Goal: Entertainment & Leisure: Consume media (video, audio)

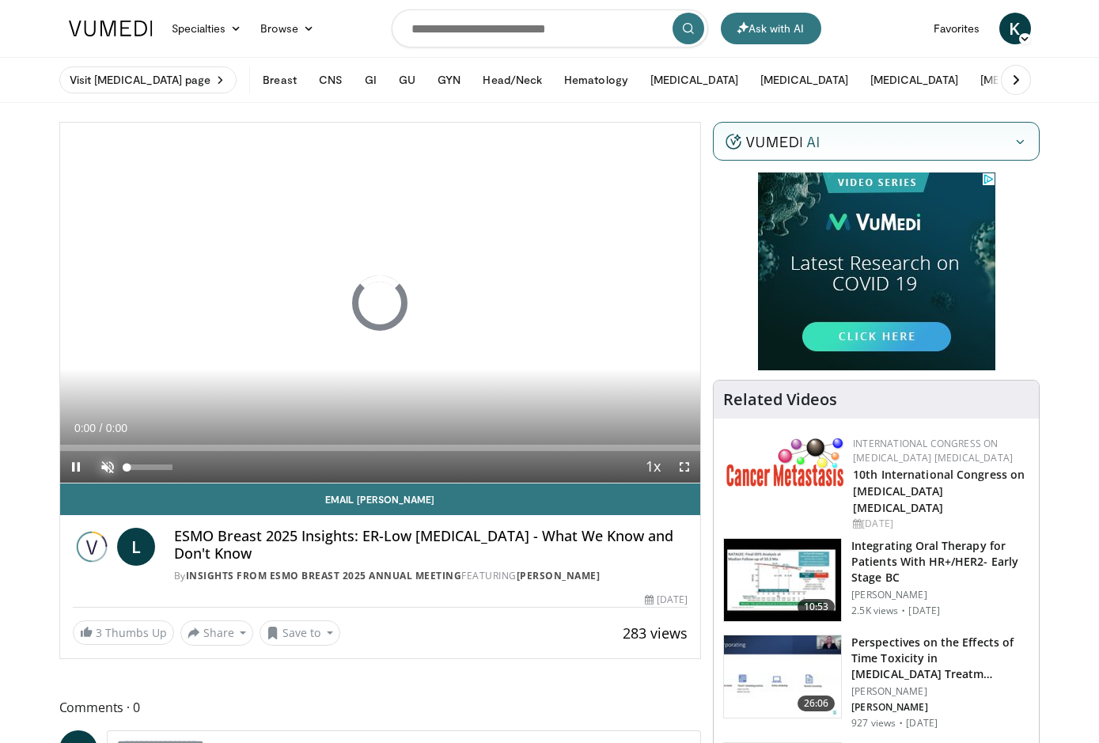
click at [104, 463] on span "Video Player" at bounding box center [108, 467] width 32 height 32
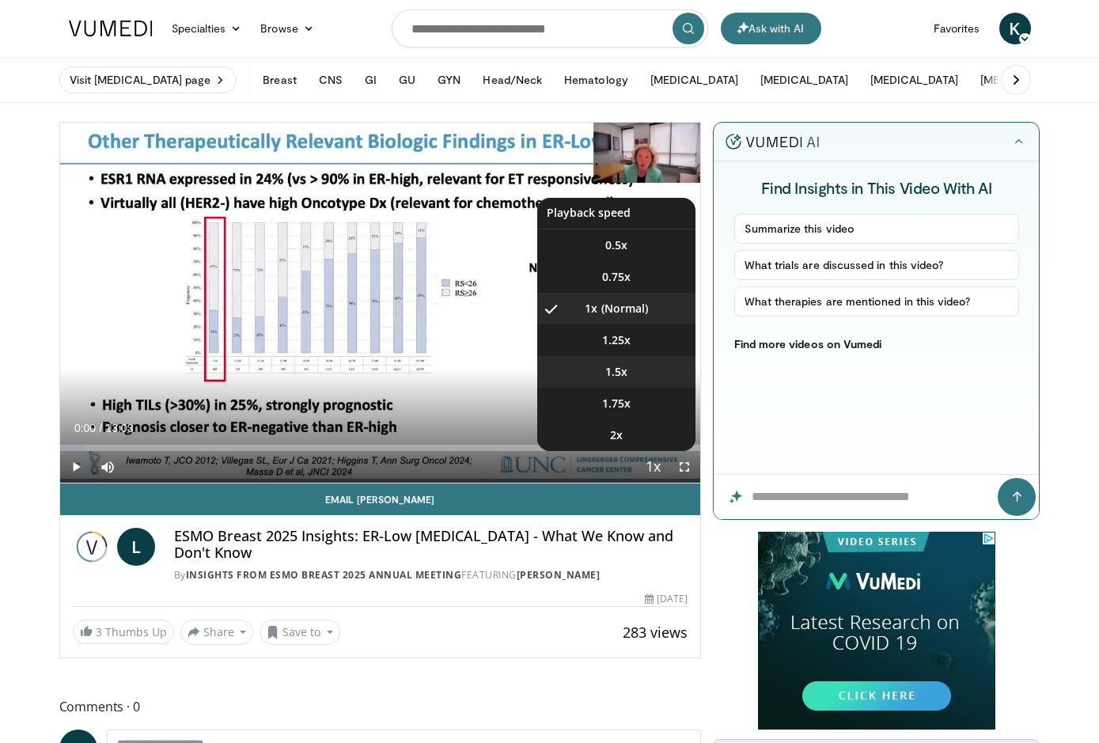
click at [627, 376] on span "1.5x" at bounding box center [616, 372] width 22 height 16
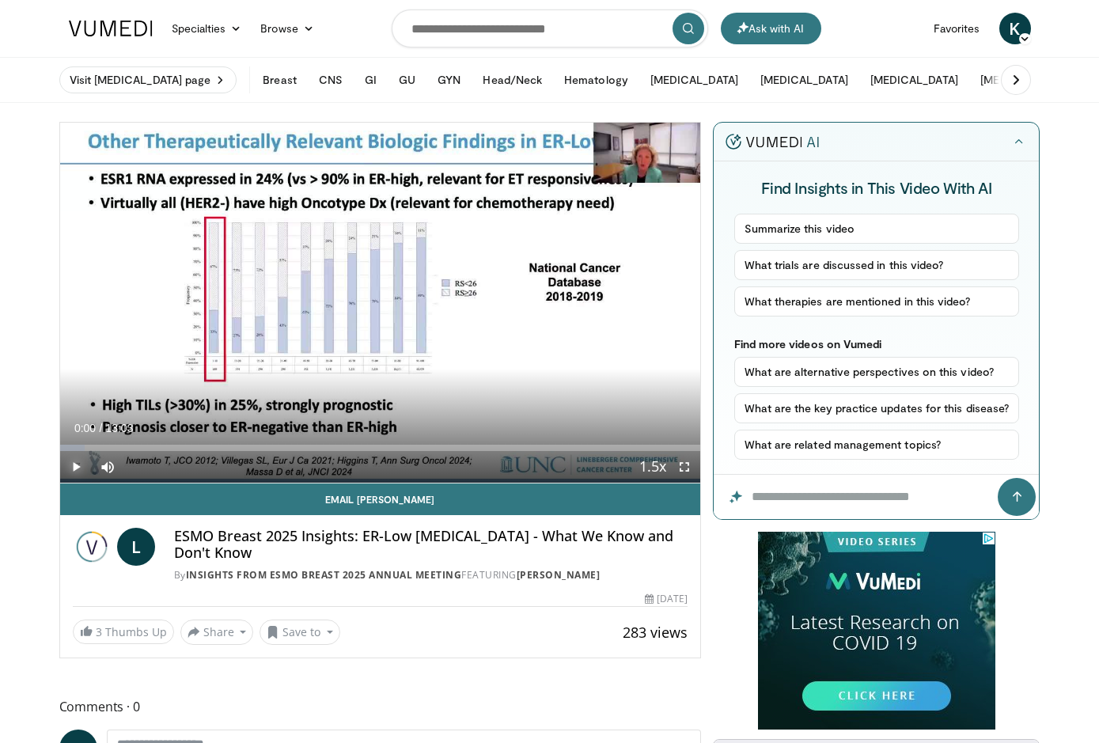
click at [75, 469] on span "Video Player" at bounding box center [76, 467] width 32 height 32
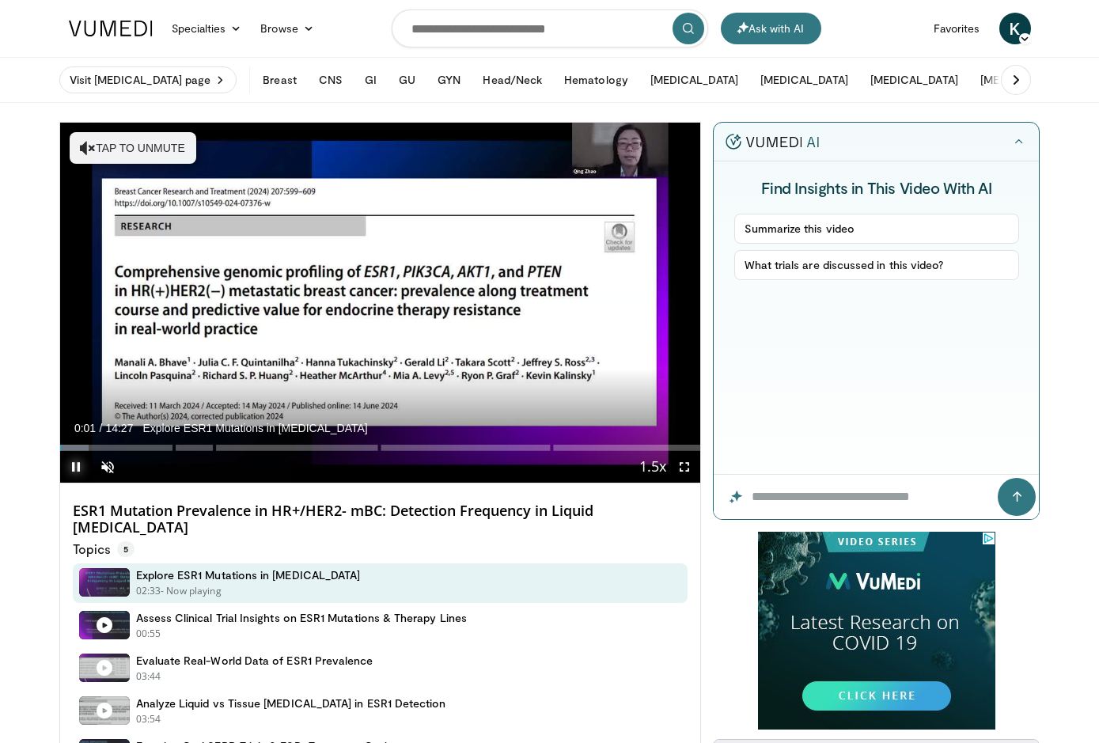
click at [74, 472] on span "Video Player" at bounding box center [76, 467] width 32 height 32
